Goal: Task Accomplishment & Management: Use online tool/utility

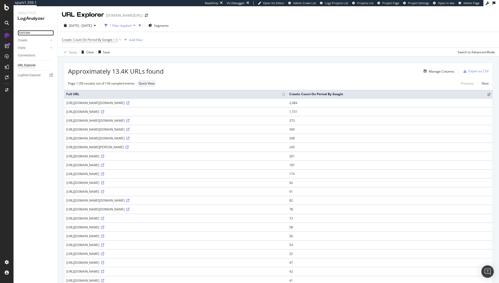
click at [30, 30] on link "Overview" at bounding box center [36, 32] width 36 height 5
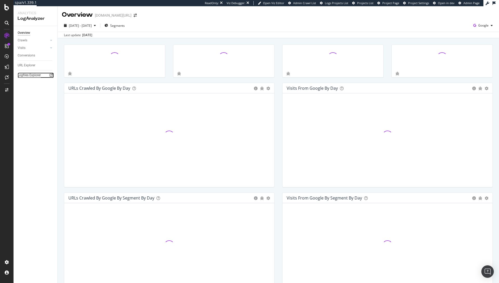
click at [29, 74] on div "Logfiles Explorer" at bounding box center [29, 74] width 23 height 5
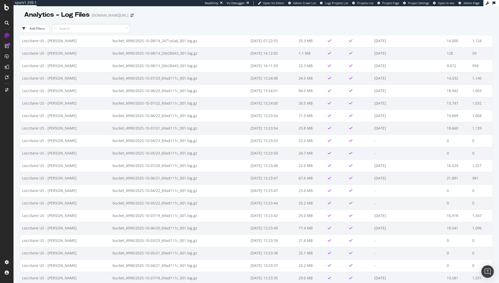
scroll to position [553, 0]
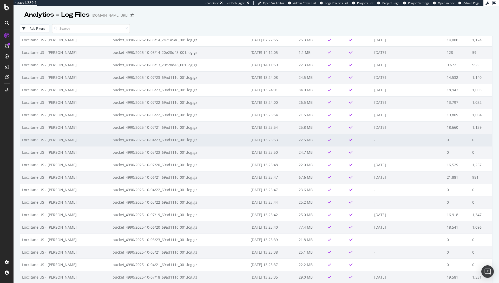
click at [177, 138] on td "bucket_4990/2025-10-04/23_69ad111c_001.log.gz" at bounding box center [180, 140] width 138 height 12
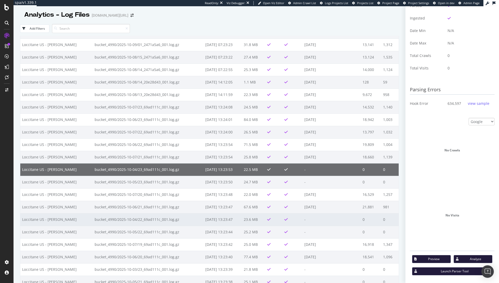
scroll to position [525, 0]
